Goal: Use online tool/utility: Utilize a website feature to perform a specific function

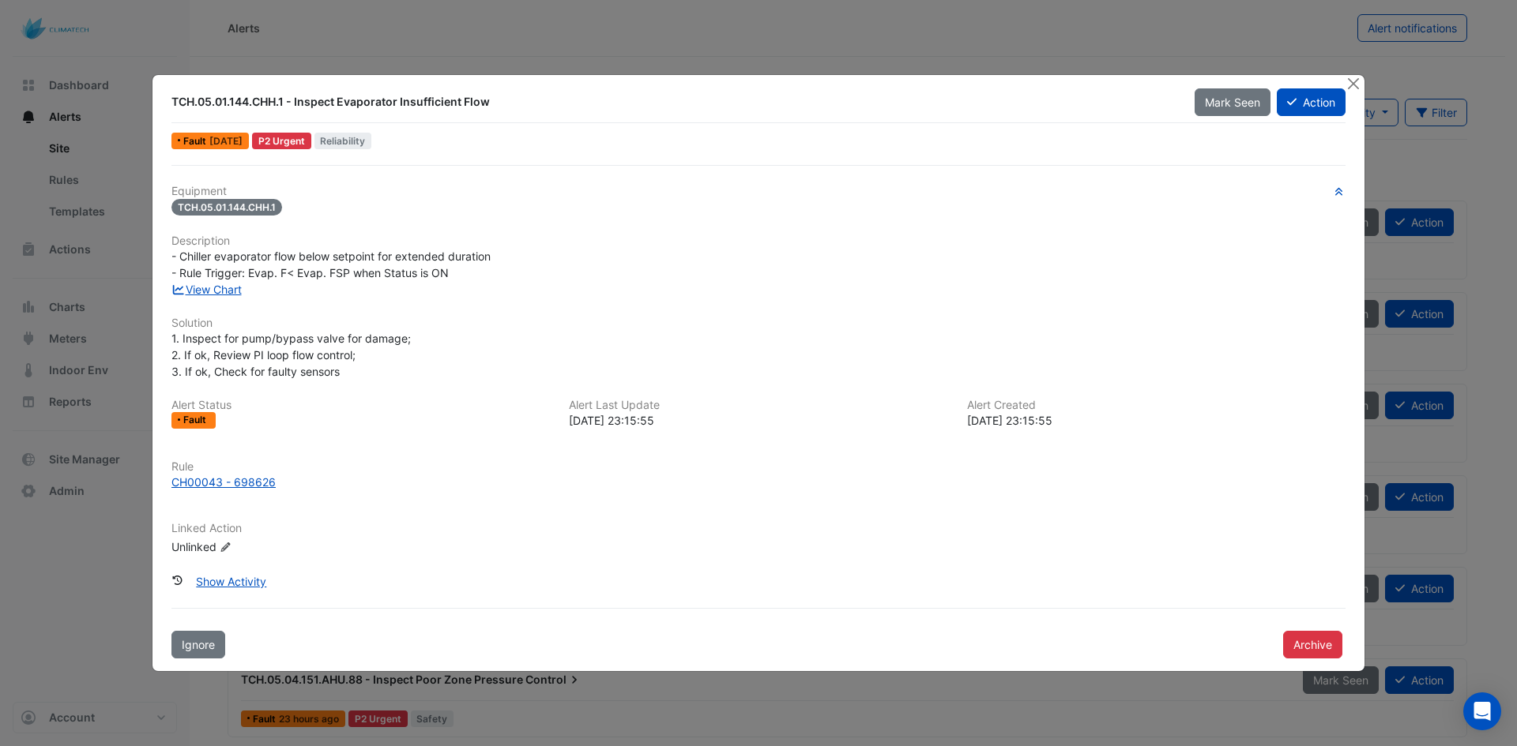
click at [850, 442] on div "Equipment TCH.05.01.144.CHH.1 Description - Chiller evaporator flow below setpo…" at bounding box center [758, 376] width 1174 height 383
click at [976, 518] on div "Equipment TCH.05.01.144.CHH.1 Description - Chiller evaporator flow below setpo…" at bounding box center [758, 376] width 1174 height 383
click at [197, 294] on link "View Chart" at bounding box center [206, 289] width 70 height 13
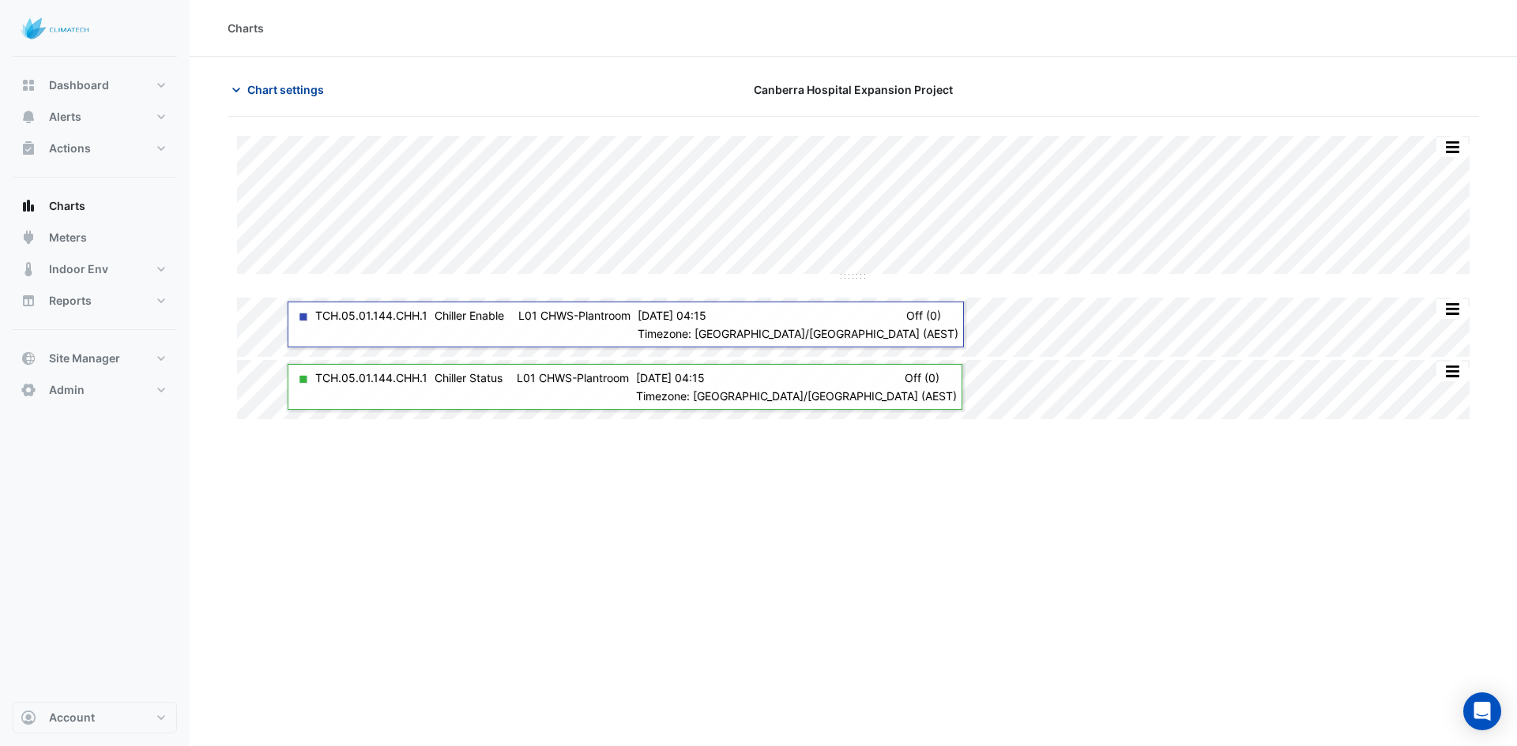
click at [265, 96] on span "Chart settings" at bounding box center [285, 89] width 77 height 17
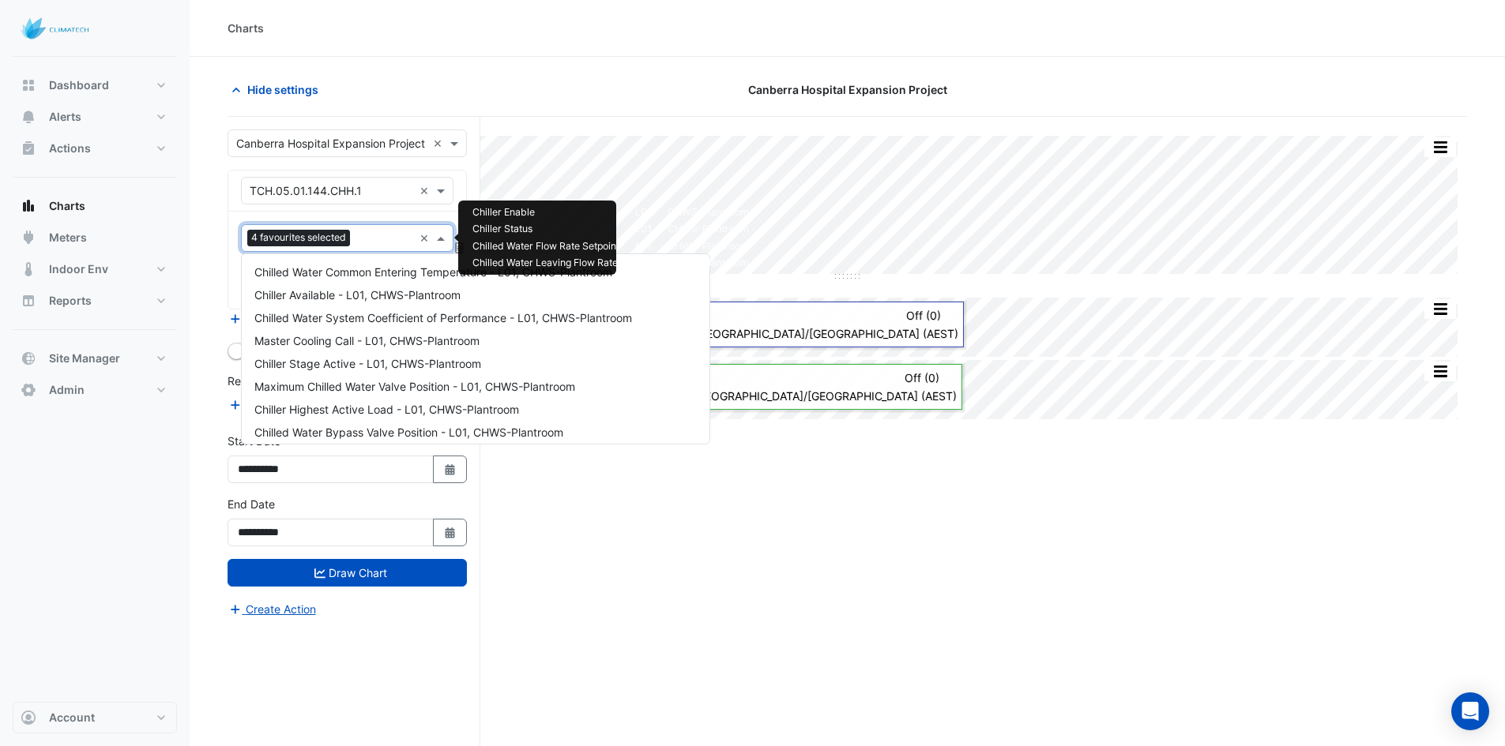
click at [369, 234] on input "text" at bounding box center [384, 239] width 57 height 17
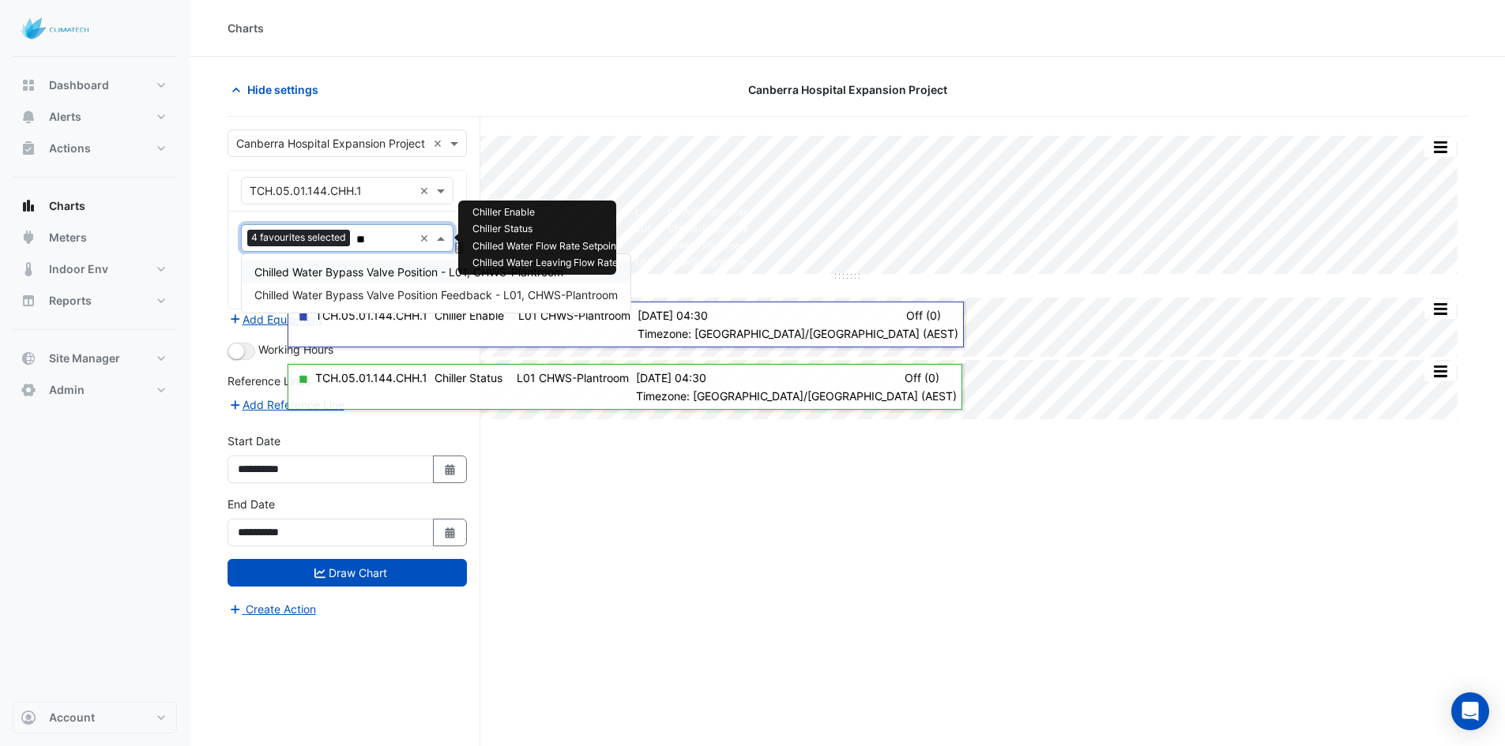
type input "***"
click at [383, 270] on span "Chilled Water Bypass Valve Position - L01, CHWS-Plantroom" at bounding box center [408, 271] width 309 height 13
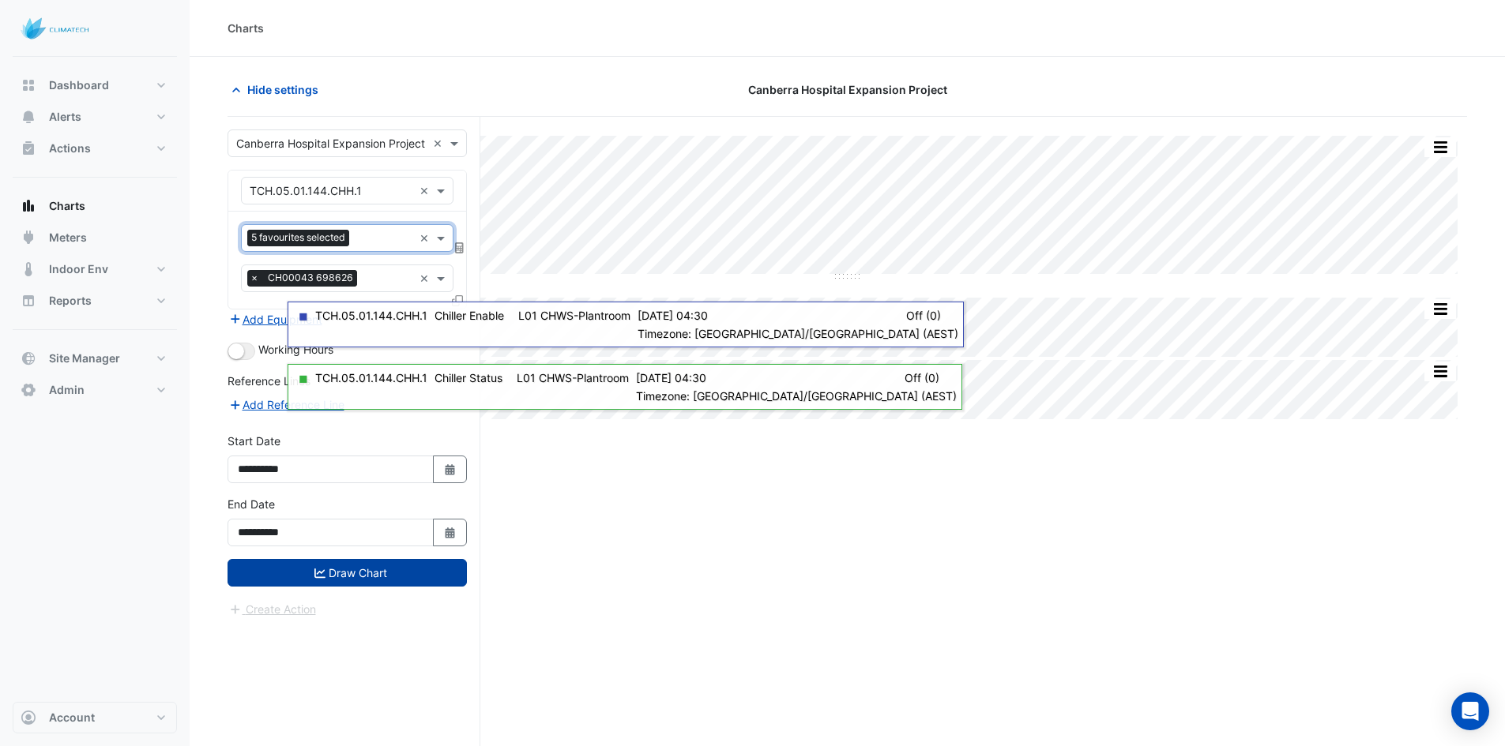
click at [375, 567] on button "Draw Chart" at bounding box center [346, 573] width 239 height 28
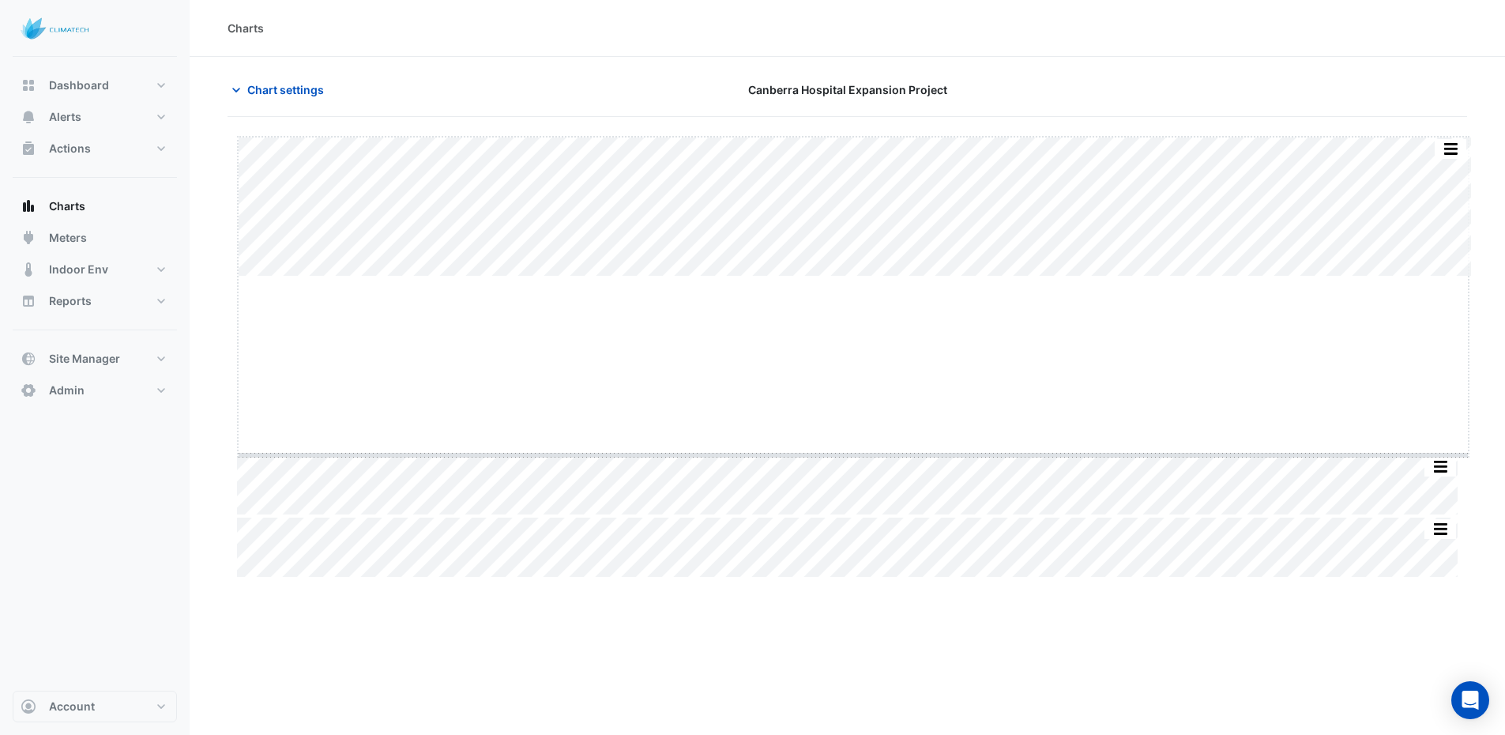
drag, startPoint x: 852, startPoint y: 276, endPoint x: 894, endPoint y: 454, distance: 183.4
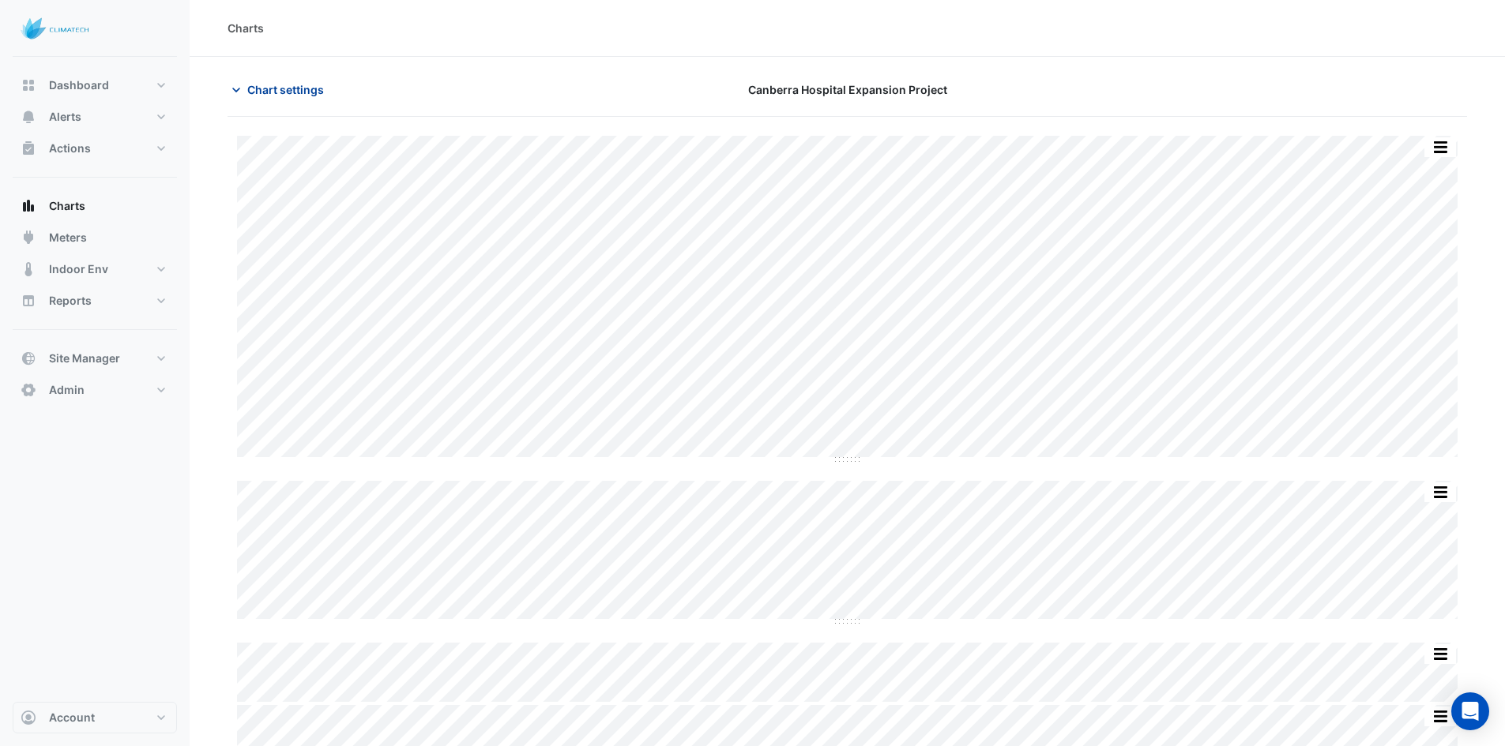
click at [297, 85] on span "Chart settings" at bounding box center [285, 89] width 77 height 17
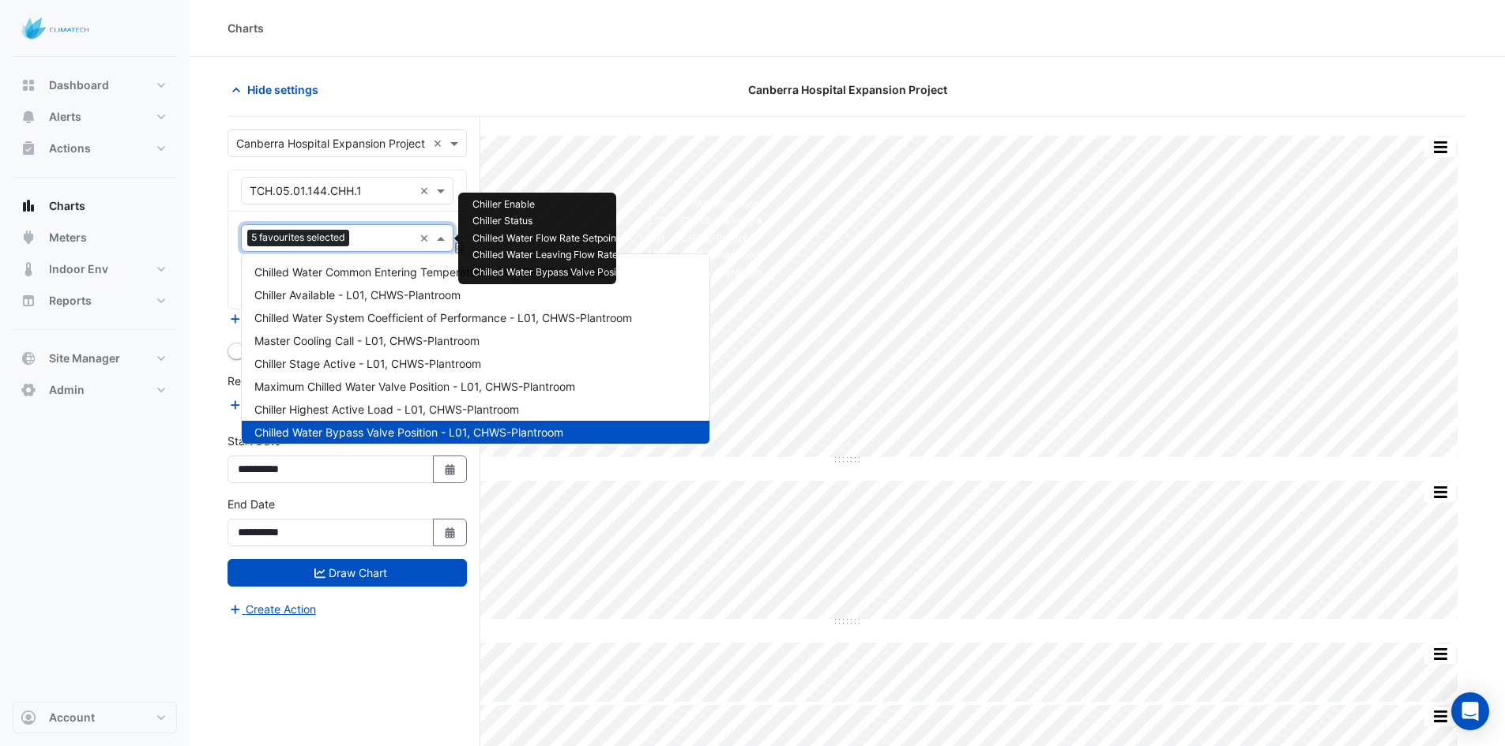
click at [377, 234] on input "text" at bounding box center [384, 239] width 58 height 17
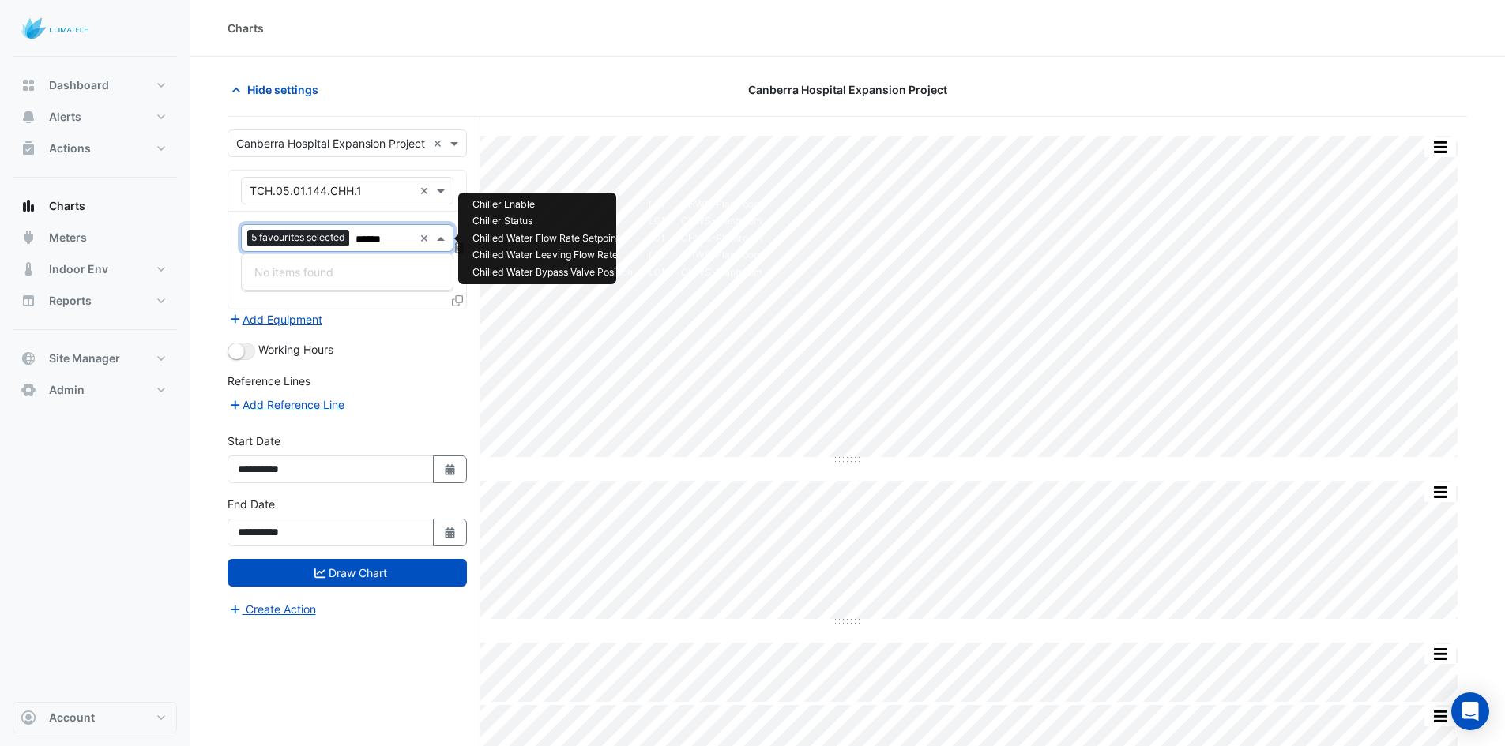
type input "****"
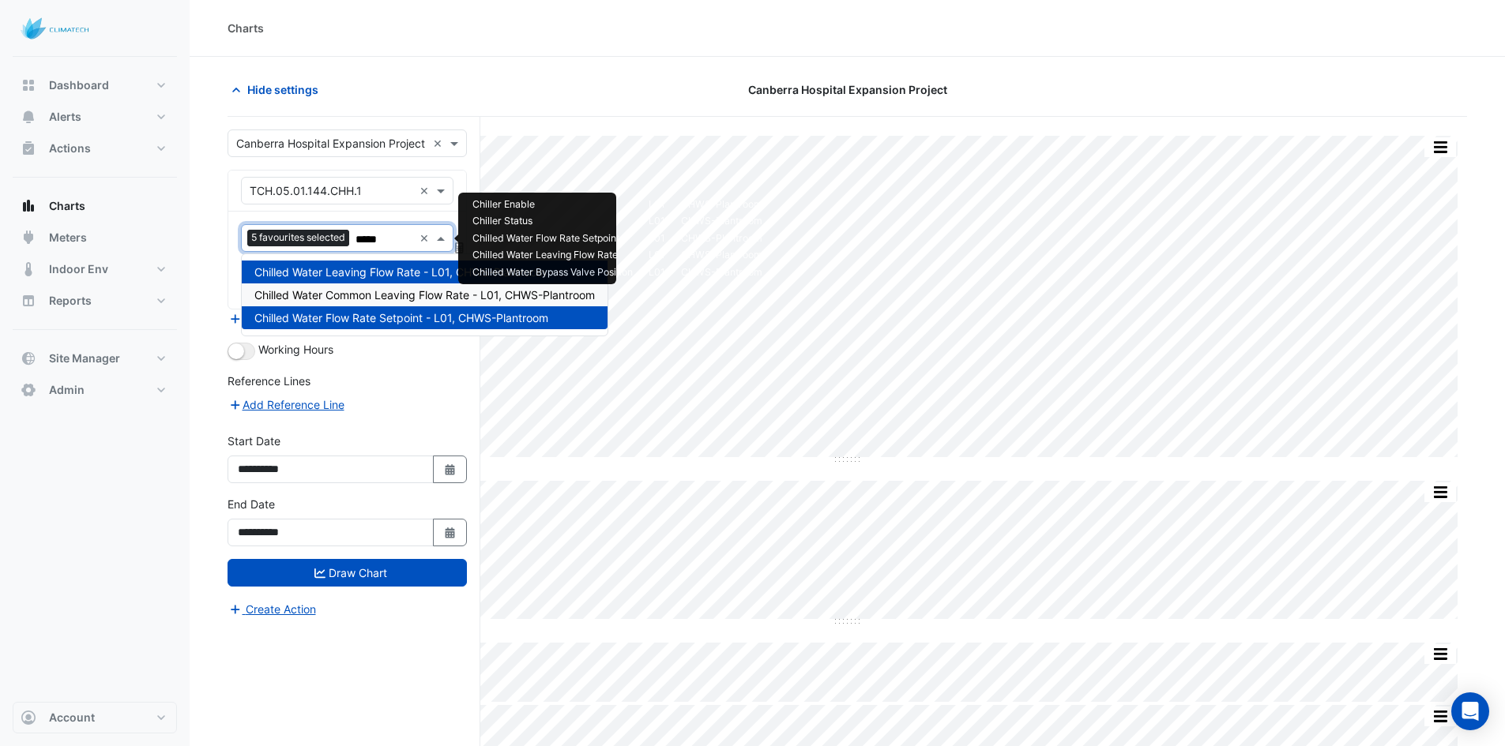
click at [387, 296] on span "Chilled Water Common Leaving Flow Rate - L01, CHWS-Plantroom" at bounding box center [424, 294] width 340 height 13
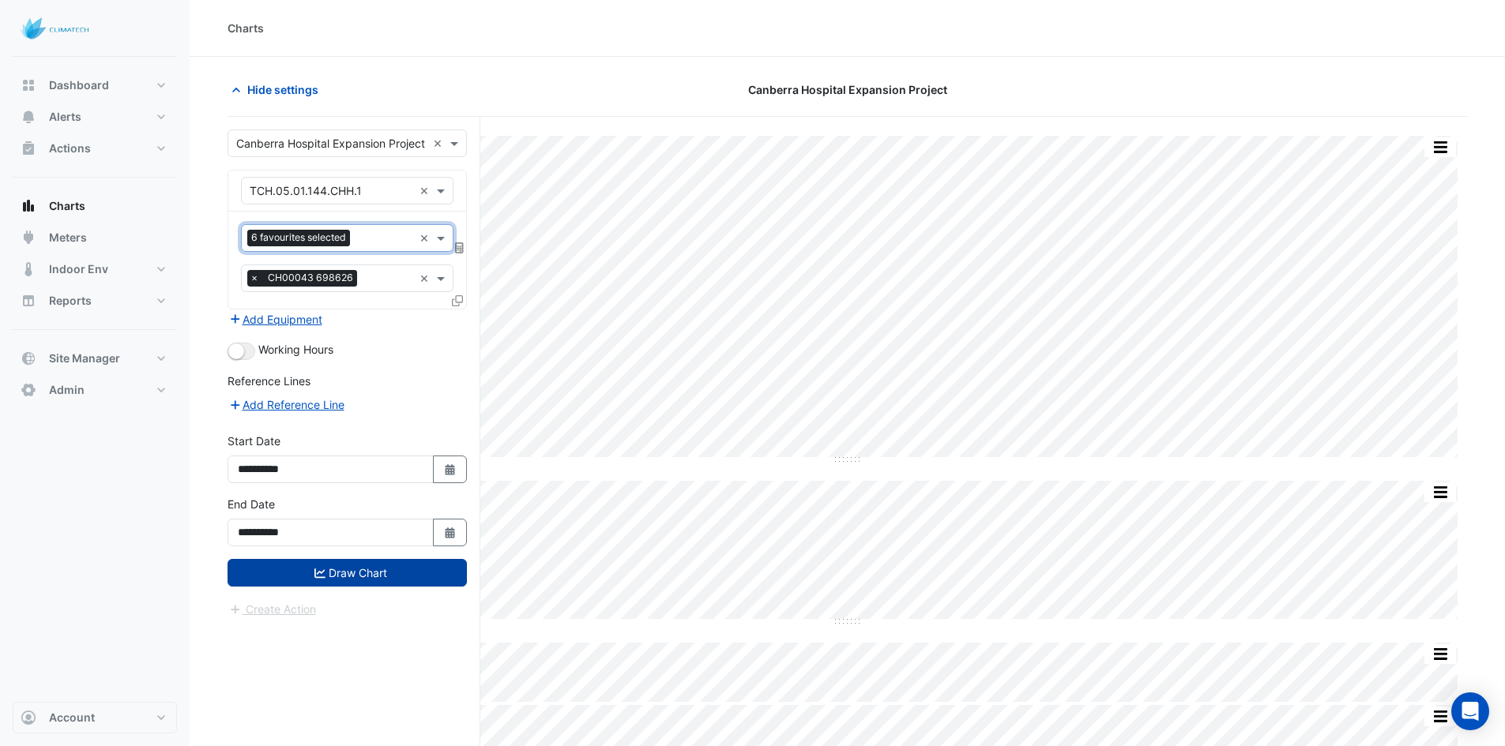
click at [393, 566] on button "Draw Chart" at bounding box center [346, 573] width 239 height 28
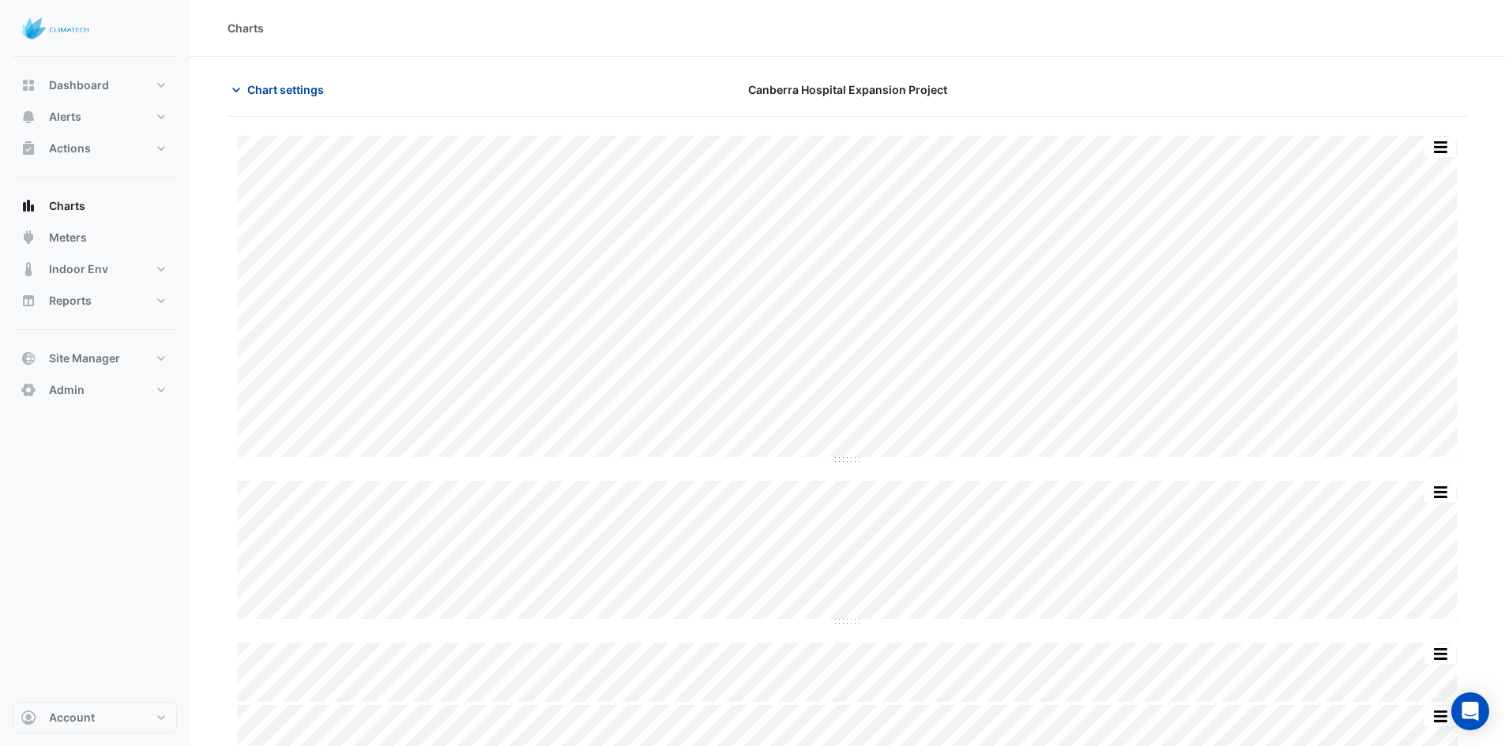
click at [286, 85] on span "Chart settings" at bounding box center [285, 89] width 77 height 17
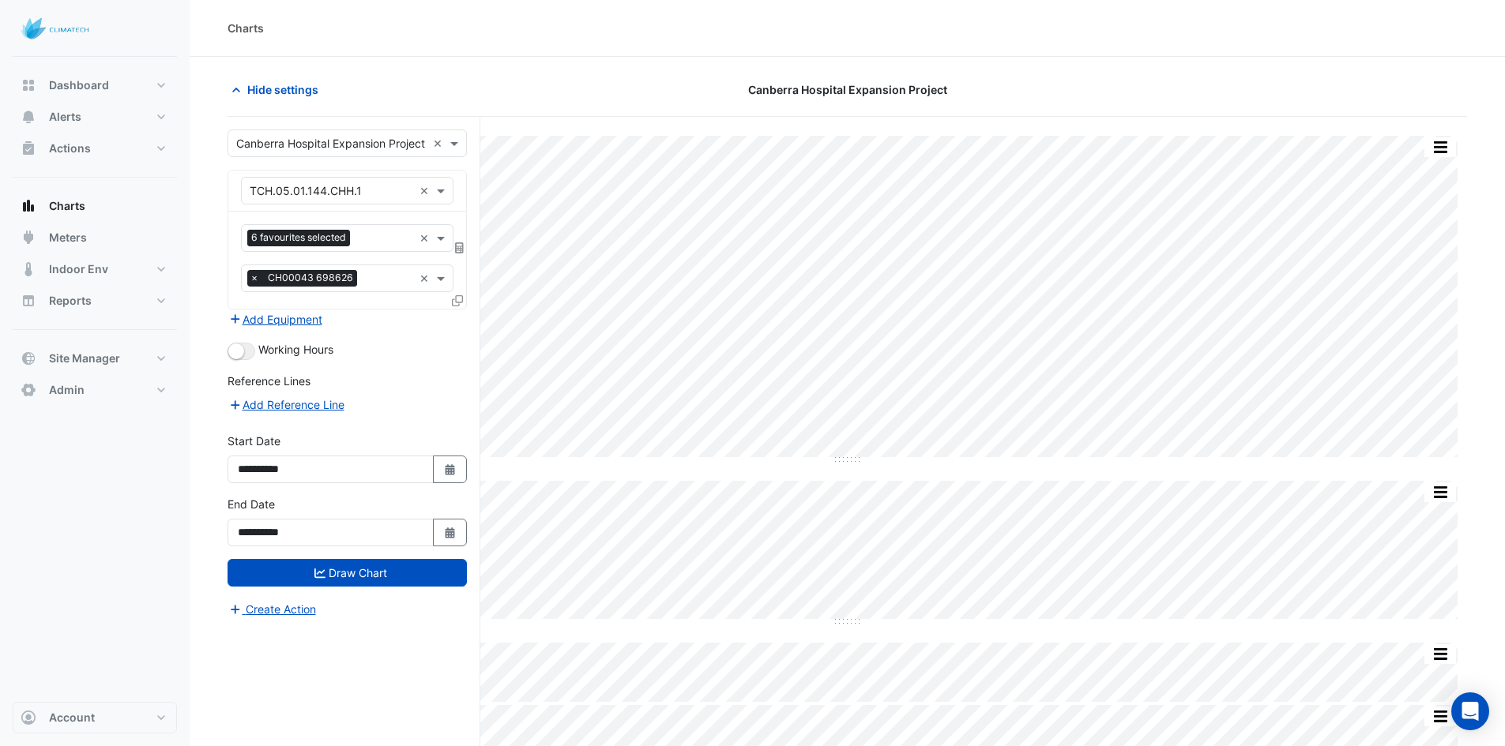
click at [456, 305] on icon at bounding box center [457, 300] width 11 height 11
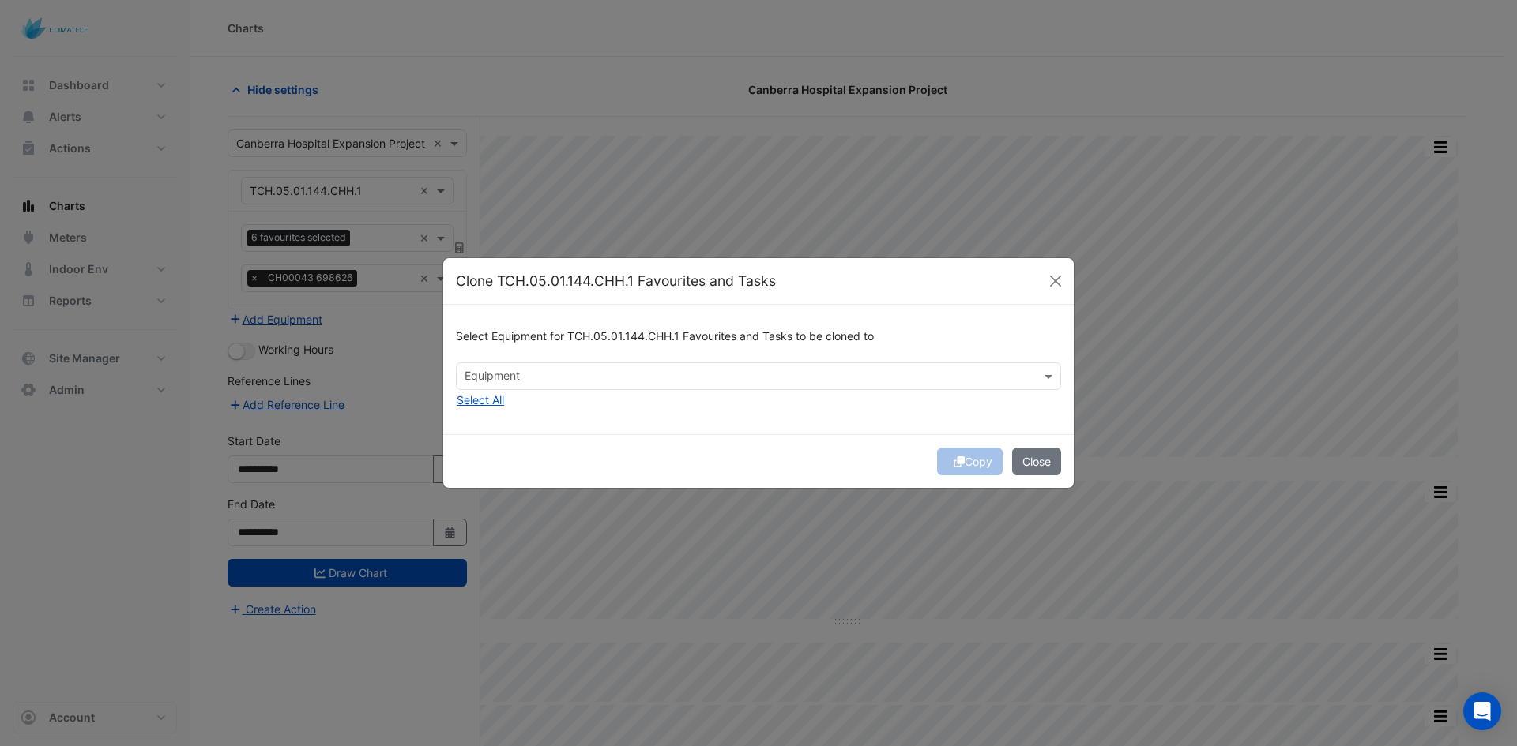
click at [502, 378] on input "text" at bounding box center [749, 378] width 570 height 17
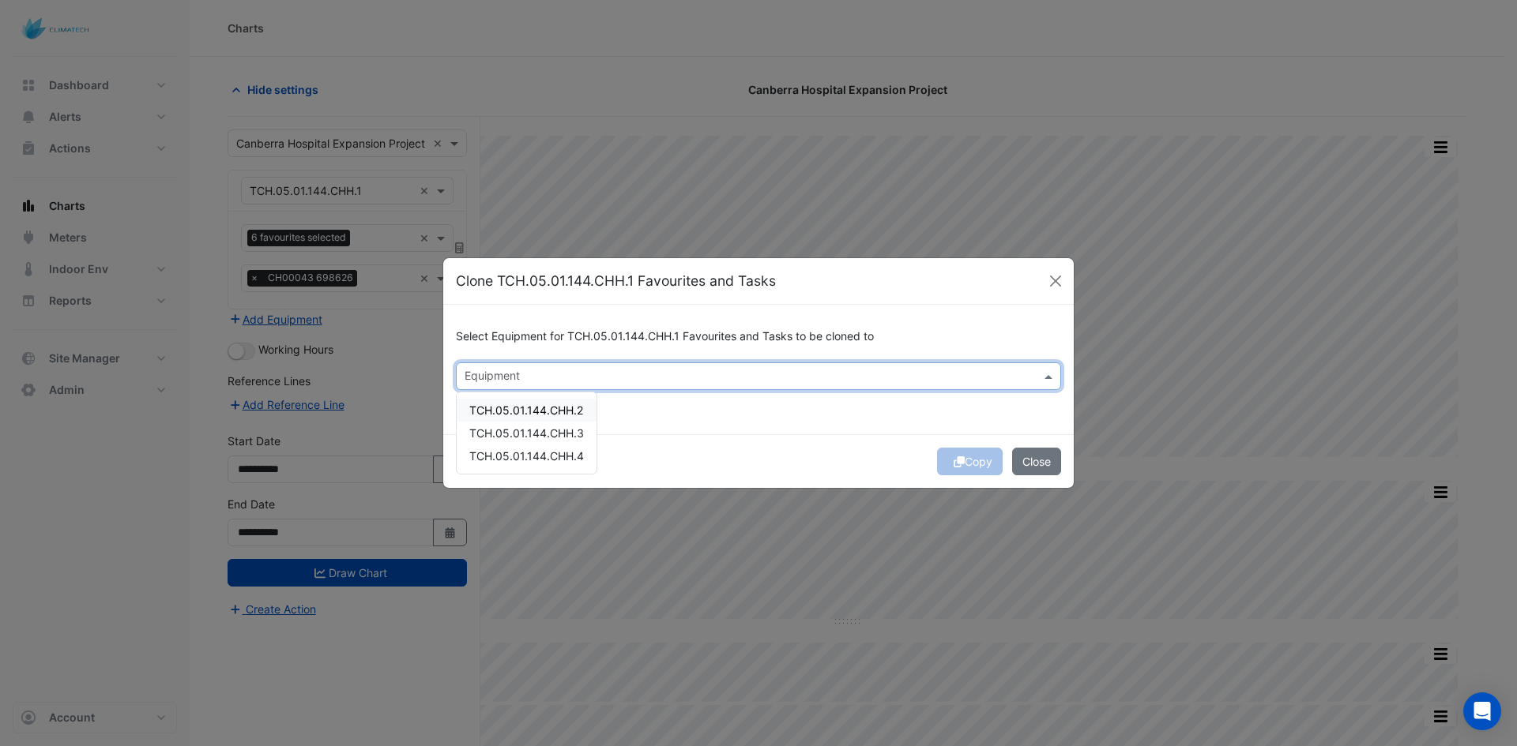
click at [506, 409] on span "TCH.05.01.144.CHH.2" at bounding box center [526, 410] width 114 height 13
click at [581, 430] on div "TCH.05.01.144.CHH.3" at bounding box center [527, 433] width 140 height 23
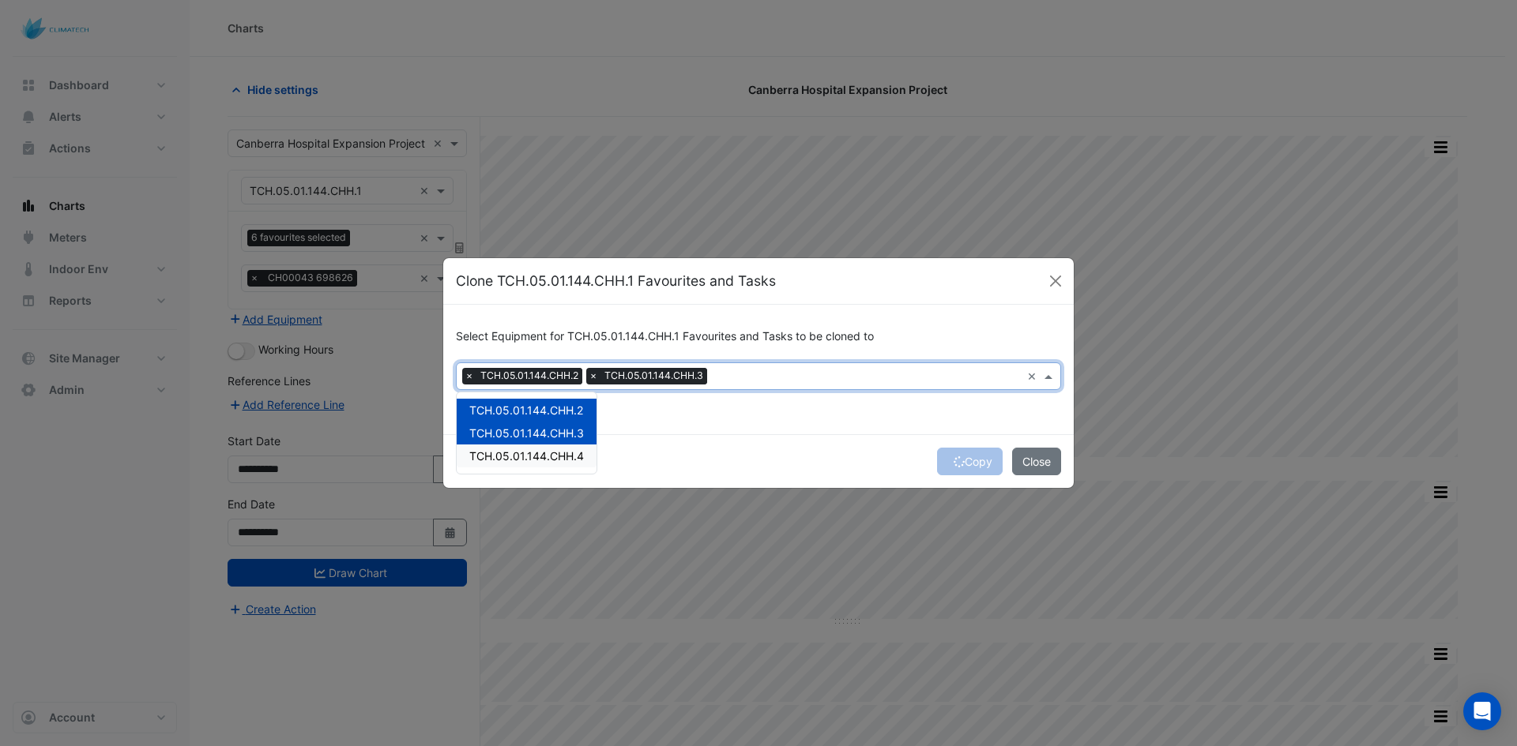
click at [574, 469] on div "TCH.05.01.144.CHH.2 TCH.05.01.144.CHH.3 TCH.05.01.144.CHH.4" at bounding box center [527, 433] width 140 height 81
click at [570, 459] on span "TCH.05.01.144.CHH.4" at bounding box center [526, 455] width 115 height 13
click at [961, 463] on div "Copy Close" at bounding box center [758, 461] width 630 height 54
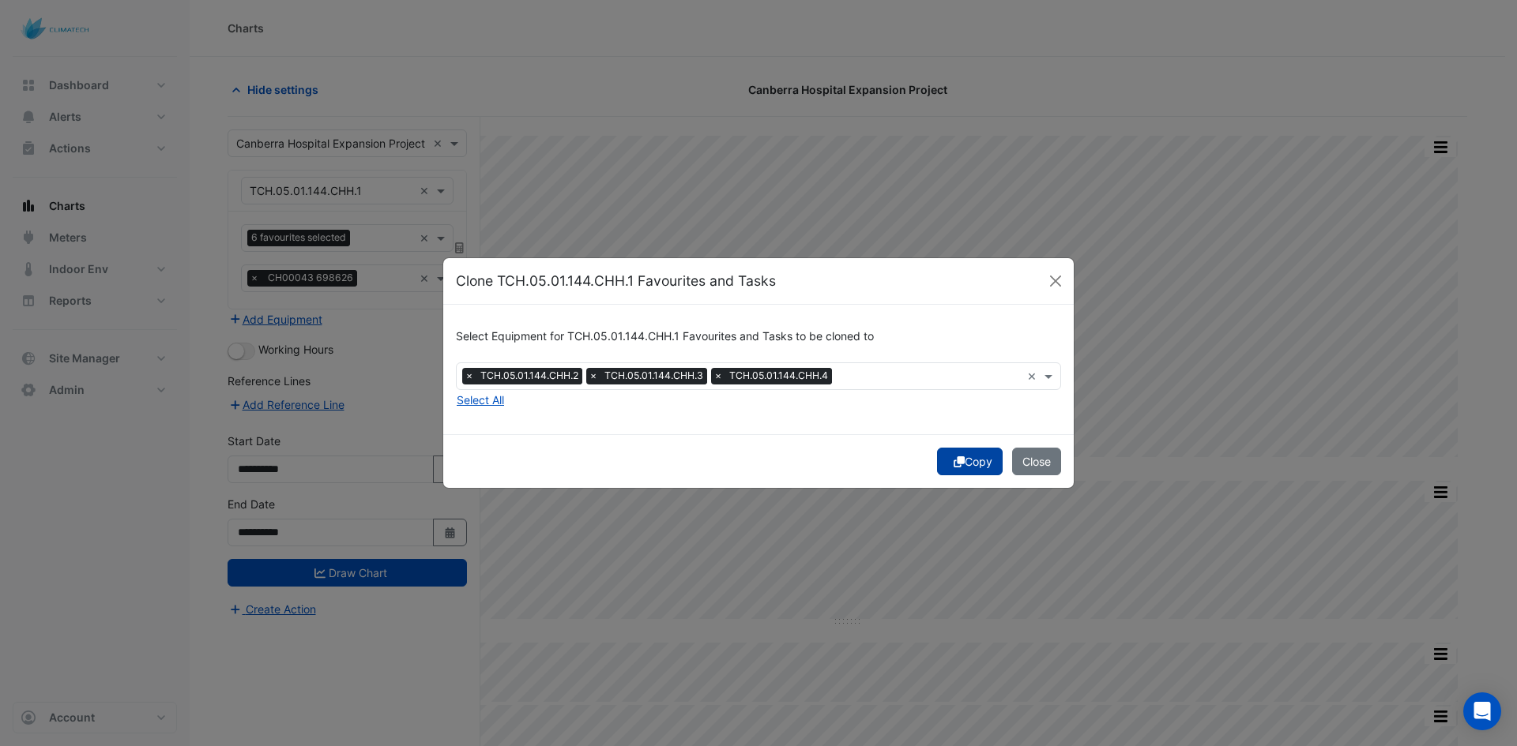
click at [953, 466] on icon "submit" at bounding box center [958, 462] width 11 height 11
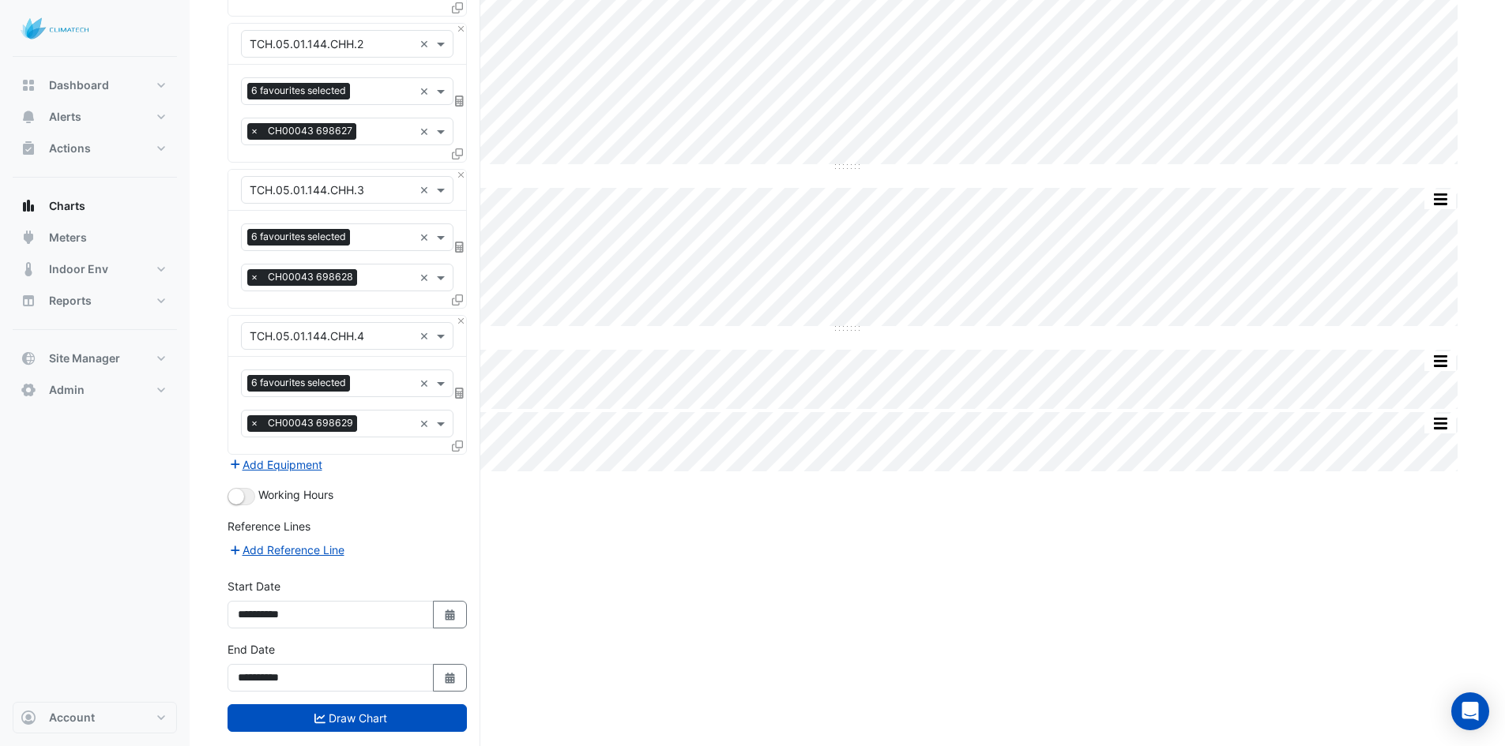
scroll to position [323, 0]
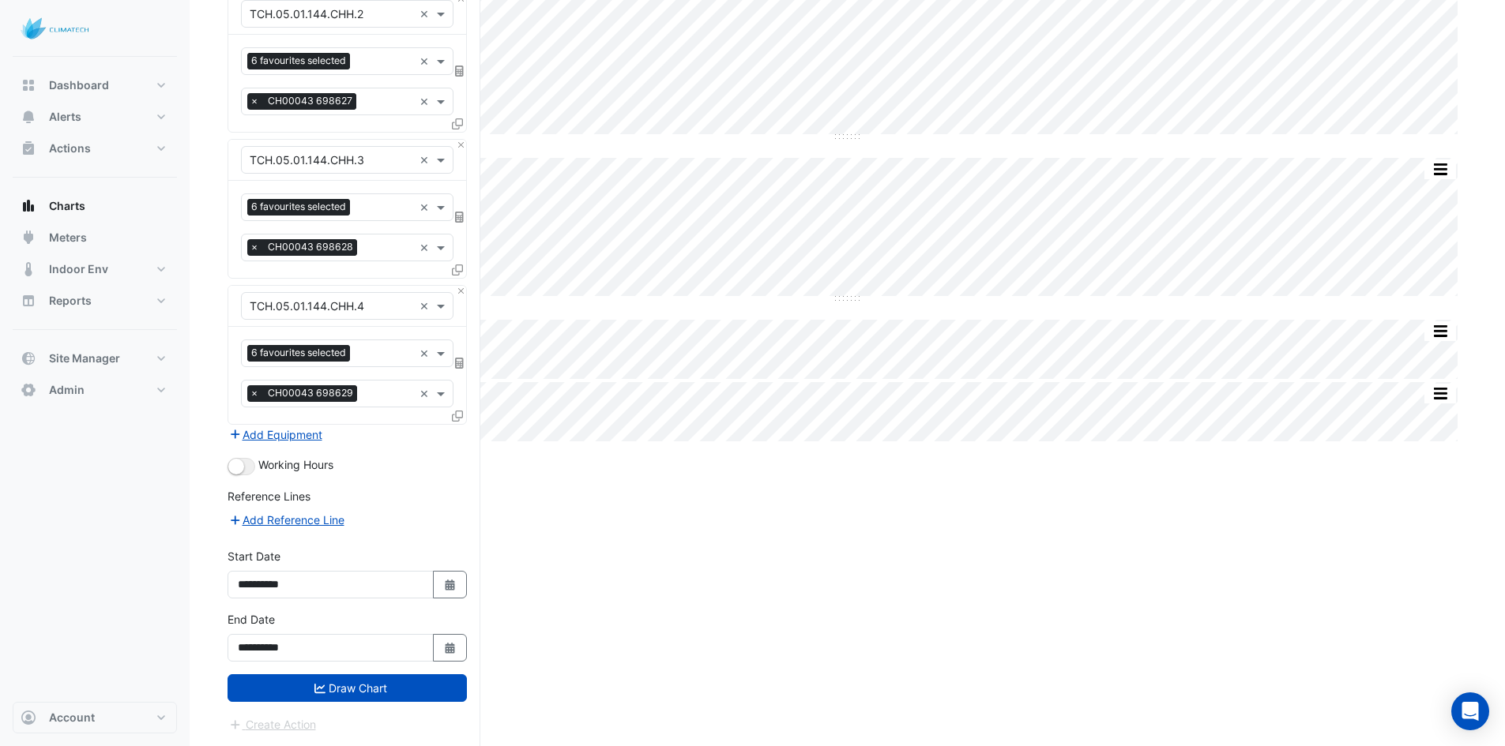
click at [390, 694] on button "Draw Chart" at bounding box center [346, 689] width 239 height 28
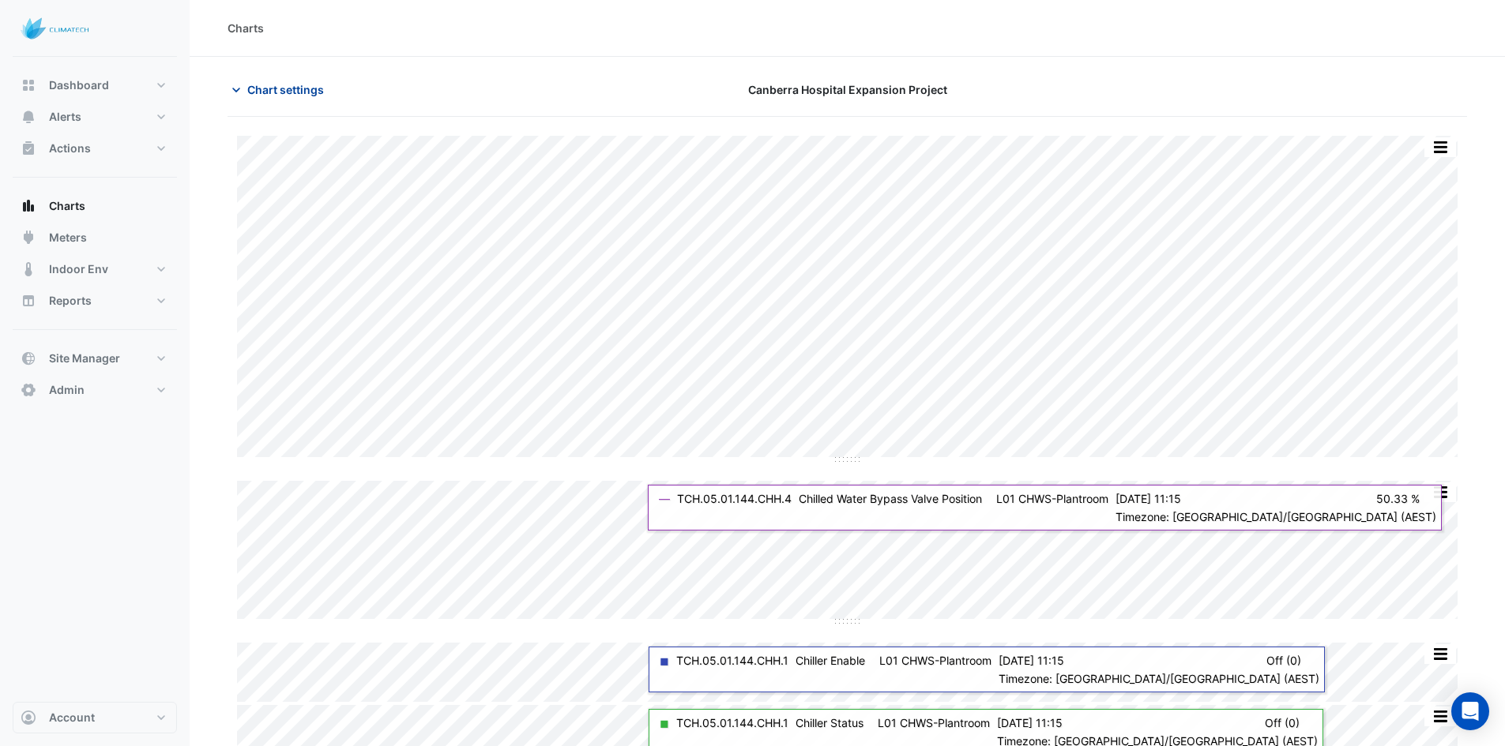
click at [250, 93] on span "Chart settings" at bounding box center [285, 89] width 77 height 17
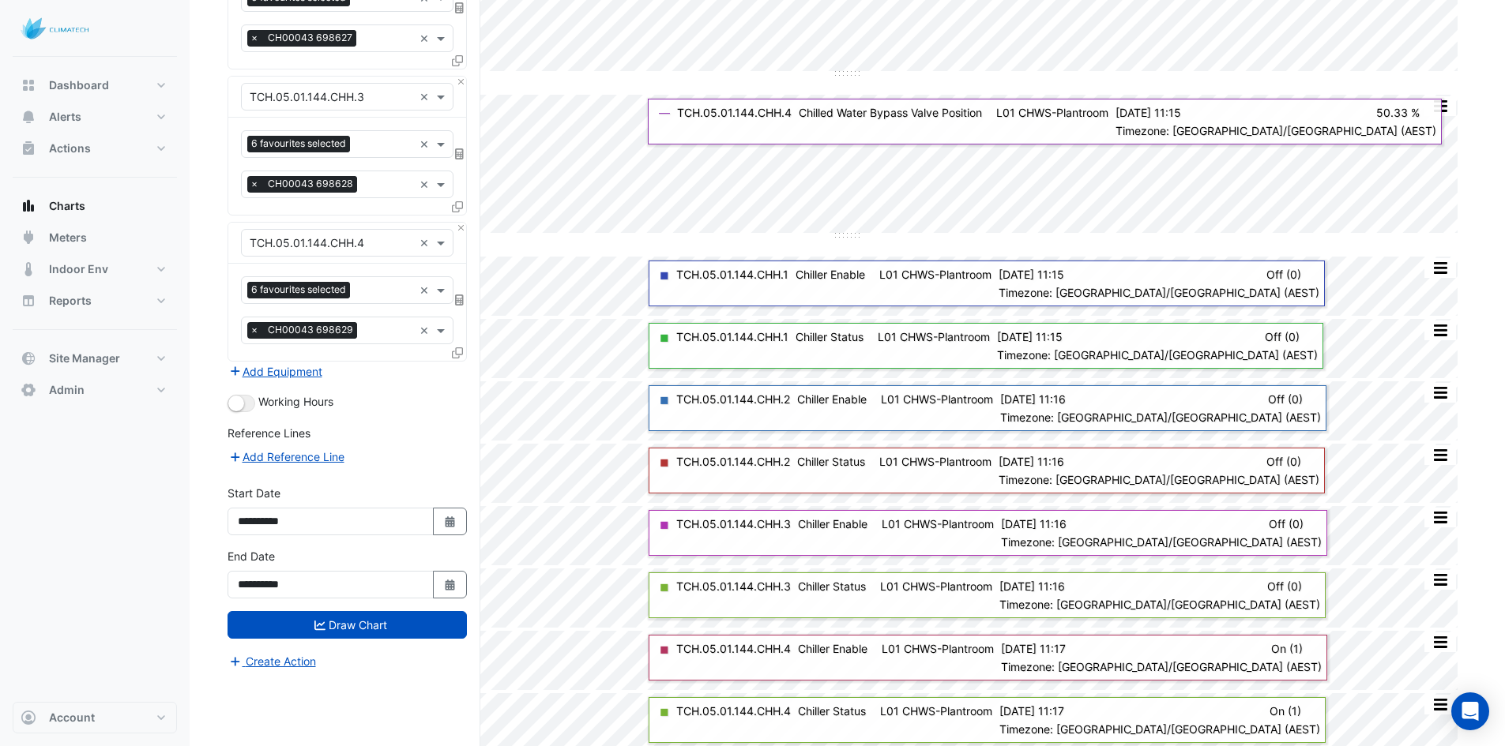
scroll to position [396, 0]
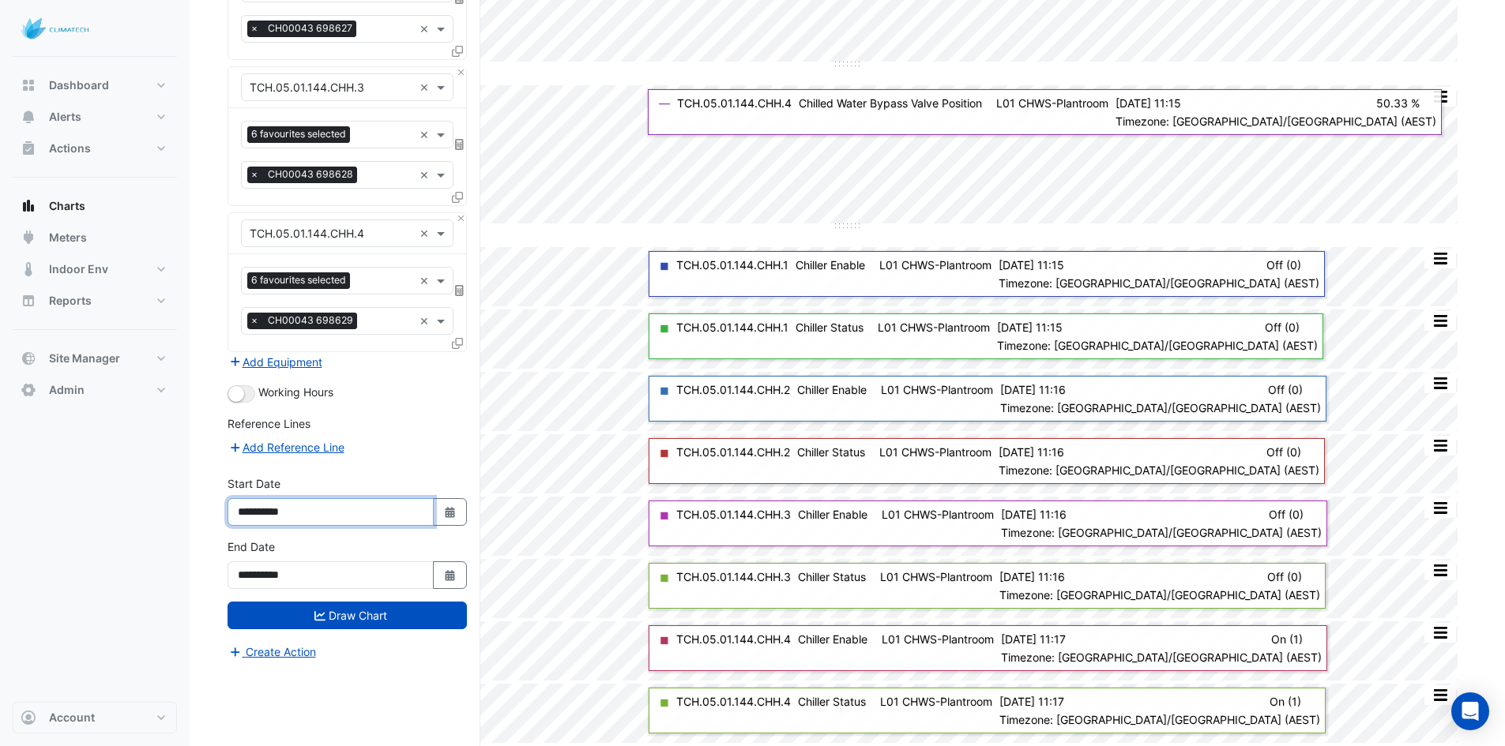
drag, startPoint x: 282, startPoint y: 505, endPoint x: 272, endPoint y: 503, distance: 10.4
click at [272, 503] on input "**********" at bounding box center [330, 512] width 206 height 28
click at [291, 517] on input "**********" at bounding box center [330, 512] width 206 height 28
click at [282, 509] on input "**********" at bounding box center [330, 512] width 206 height 28
type input "**********"
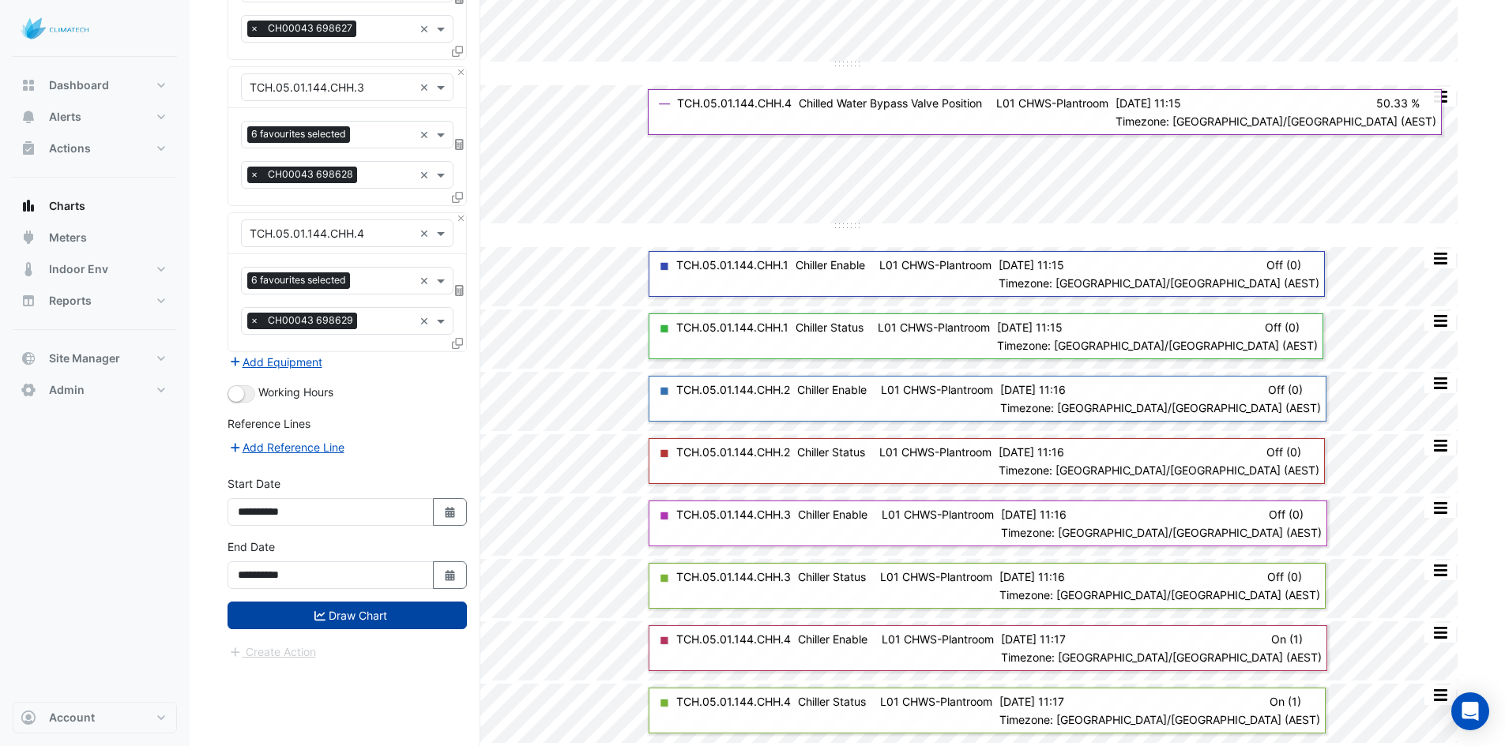
click at [309, 618] on button "Draw Chart" at bounding box center [346, 616] width 239 height 28
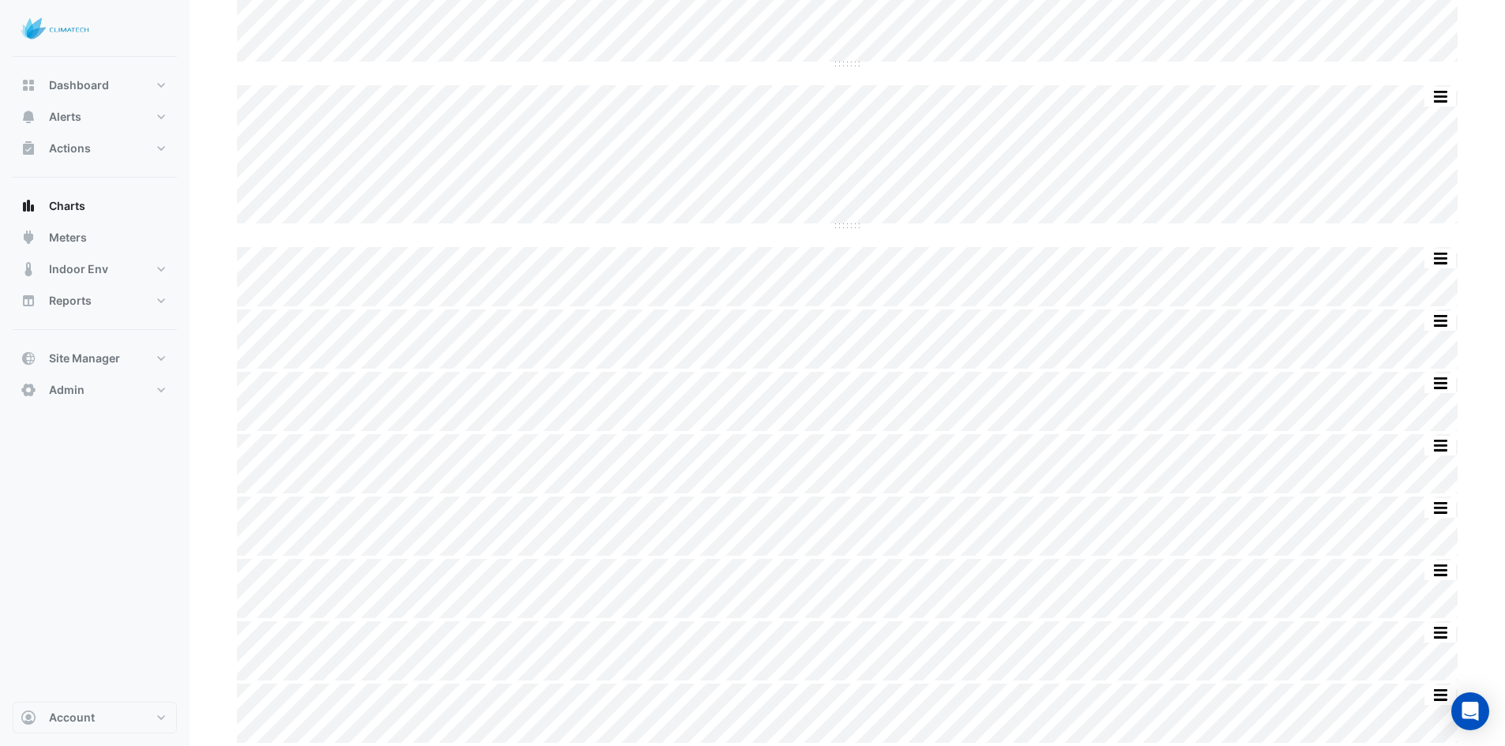
scroll to position [391, 0]
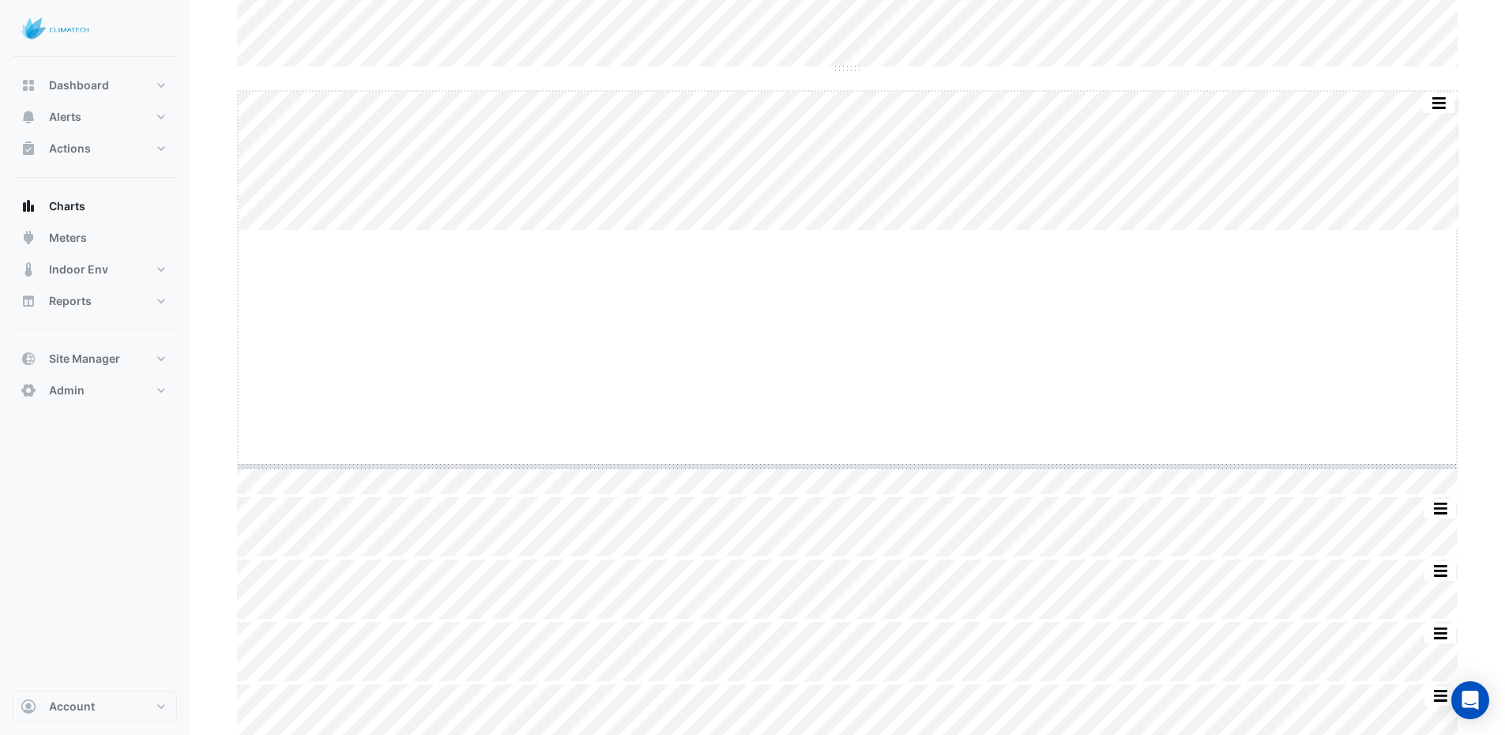
drag, startPoint x: 848, startPoint y: 224, endPoint x: 870, endPoint y: 466, distance: 242.8
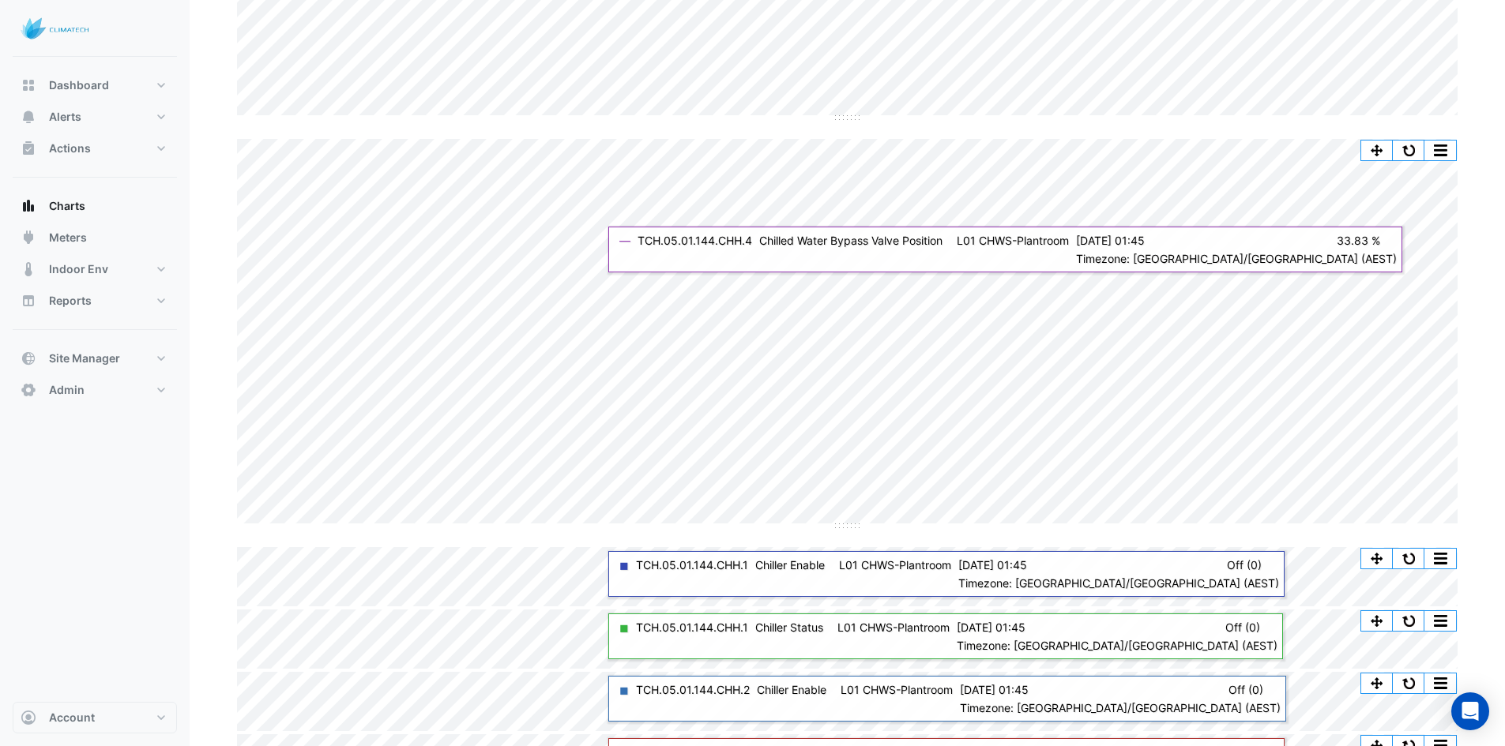
scroll to position [326, 0]
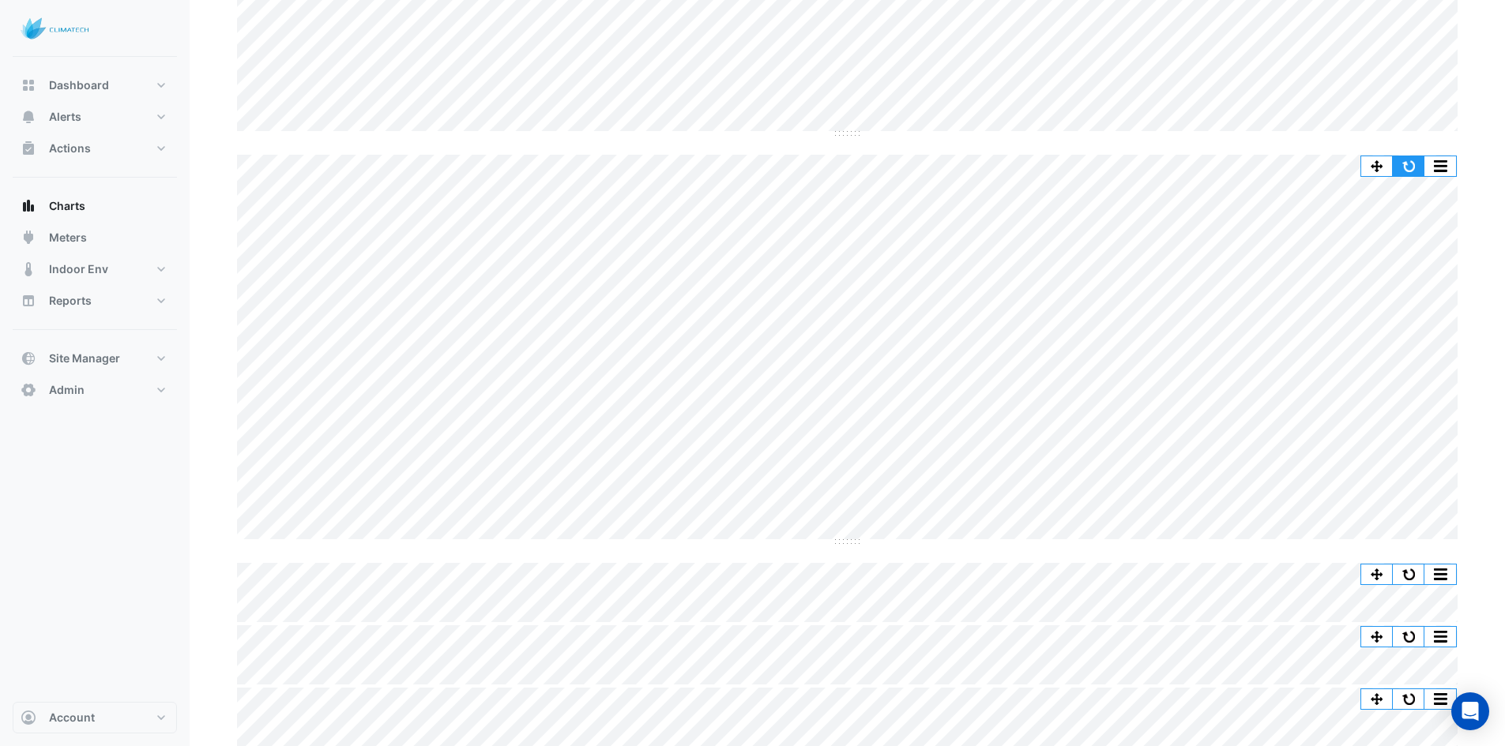
click at [1404, 159] on button "button" at bounding box center [1409, 166] width 32 height 20
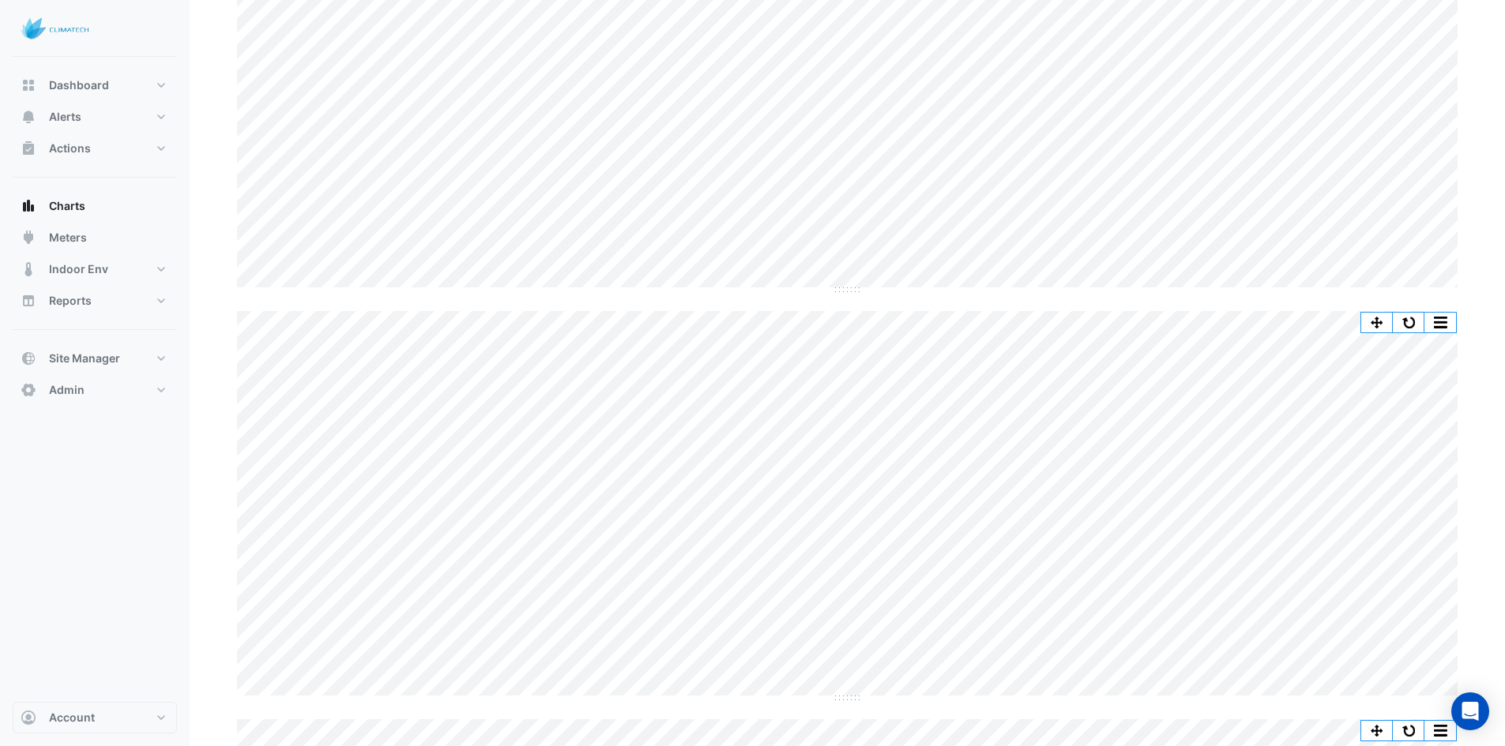
scroll to position [168, 0]
click at [1405, 320] on button "button" at bounding box center [1409, 324] width 32 height 20
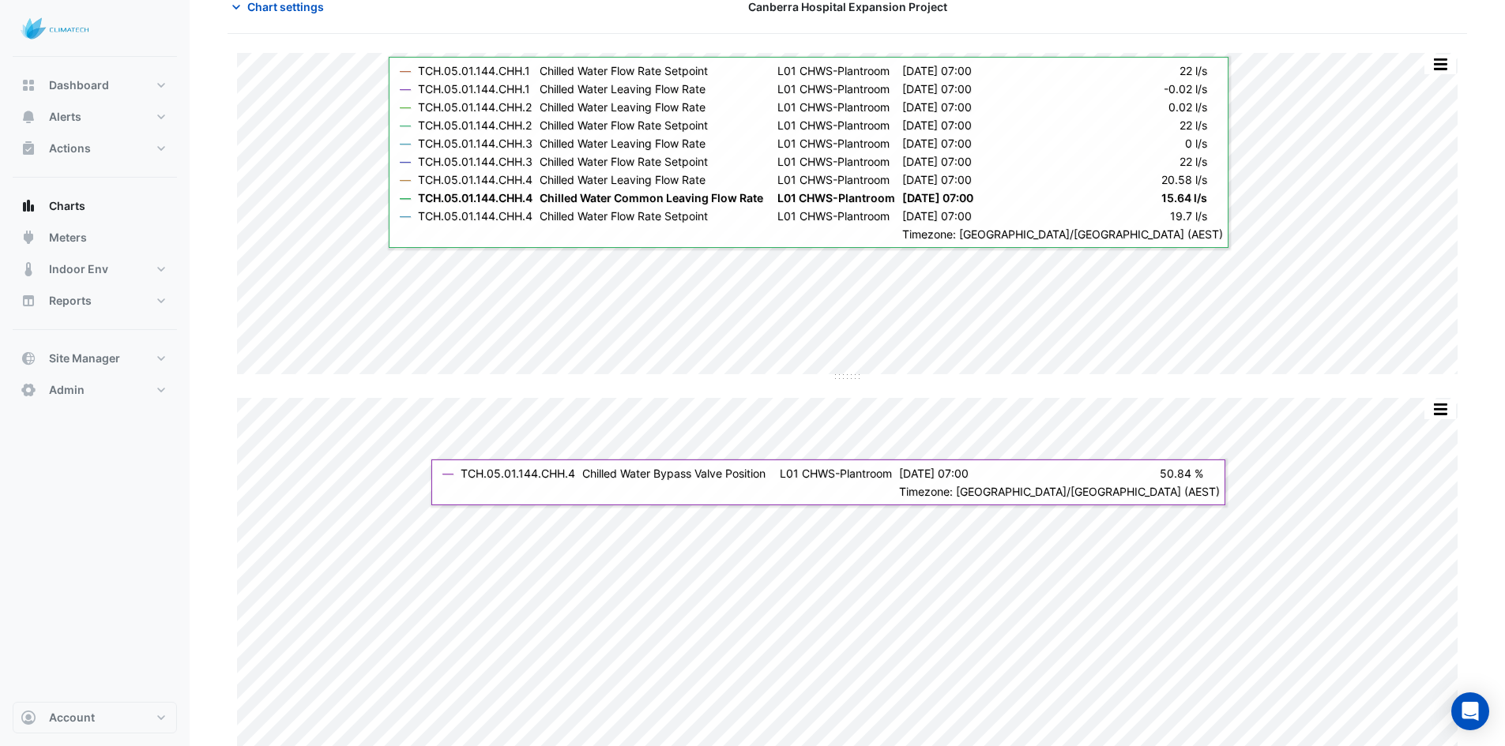
scroll to position [316, 0]
